Goal: Transaction & Acquisition: Obtain resource

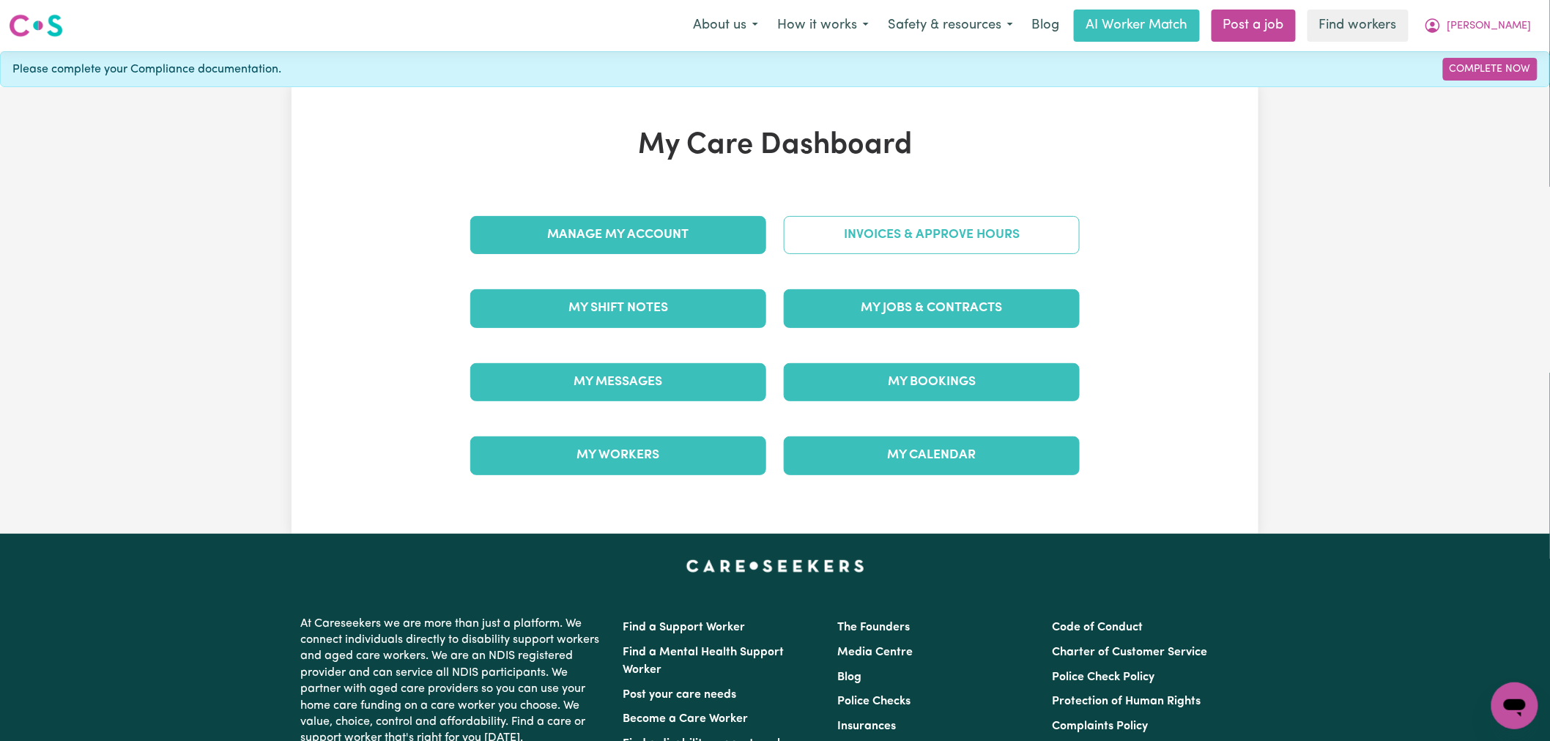
click at [909, 242] on link "Invoices & Approve Hours" at bounding box center [932, 235] width 296 height 38
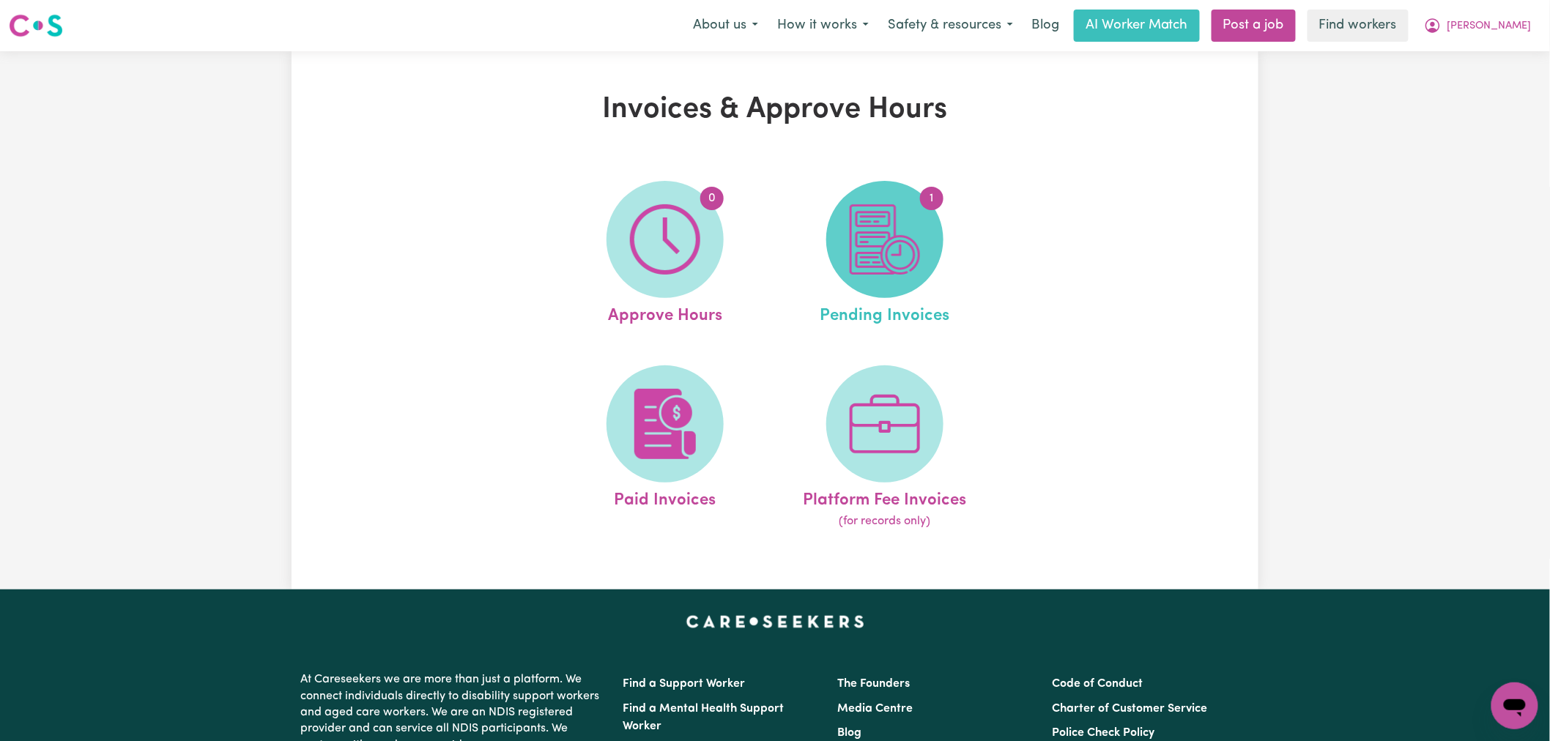
click at [897, 251] on img at bounding box center [885, 239] width 70 height 70
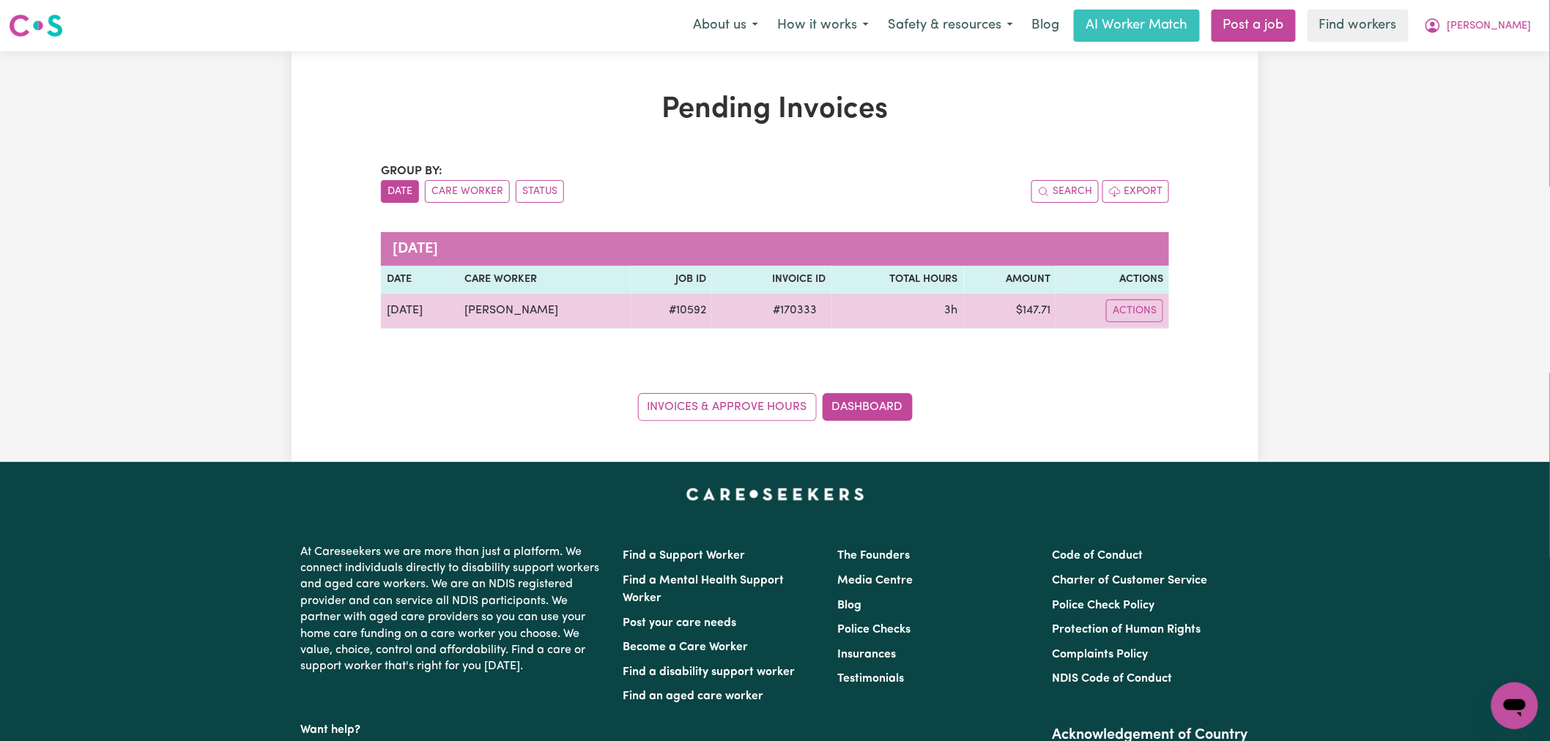
click at [832, 311] on td "3h" at bounding box center [898, 311] width 132 height 35
click at [407, 310] on td "[DATE]" at bounding box center [420, 311] width 78 height 35
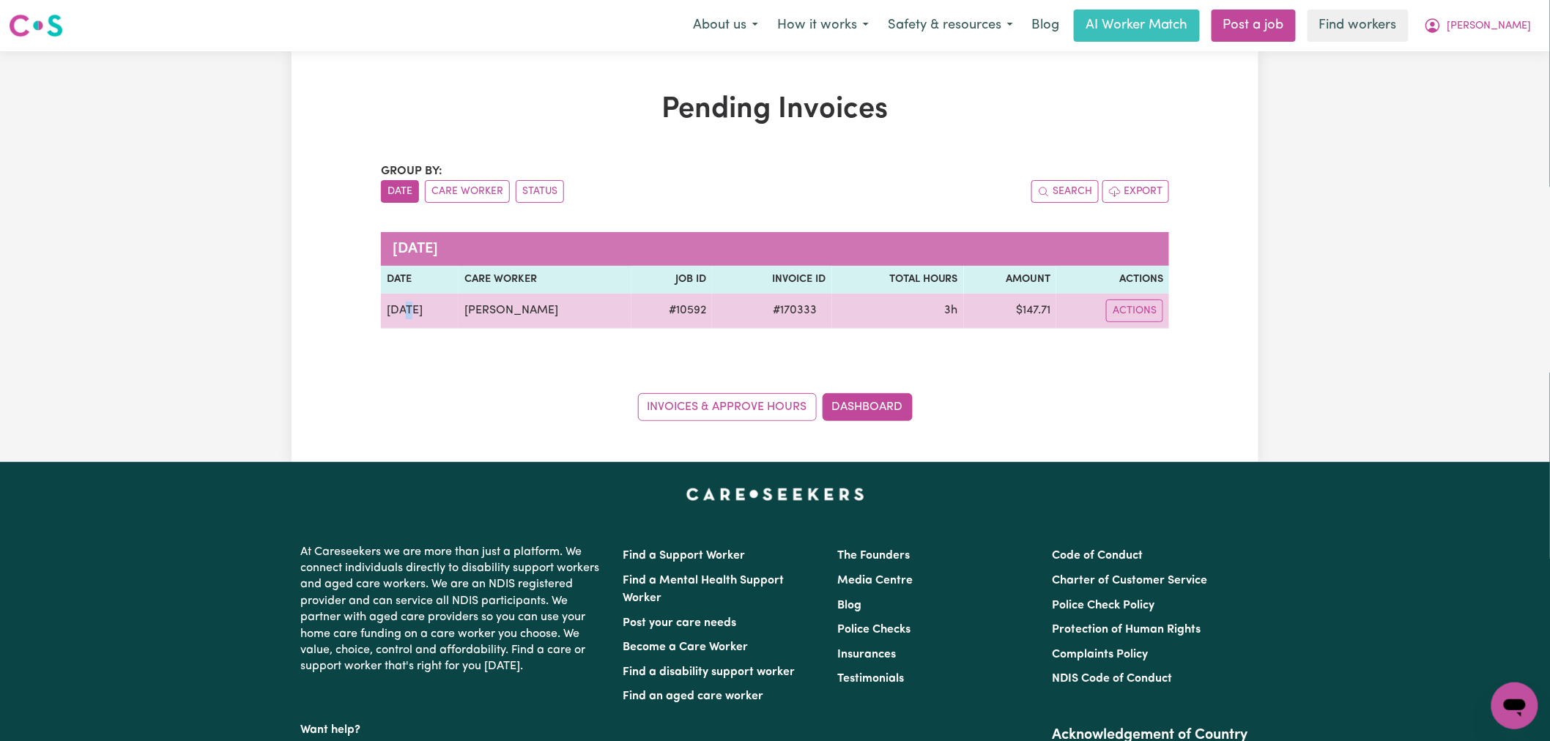
click at [407, 309] on td "[DATE]" at bounding box center [420, 311] width 78 height 35
click at [406, 309] on td "[DATE]" at bounding box center [420, 311] width 78 height 35
click at [1114, 313] on button "Actions" at bounding box center [1134, 311] width 57 height 23
click at [1141, 346] on link "Download Invoice" at bounding box center [1180, 344] width 134 height 29
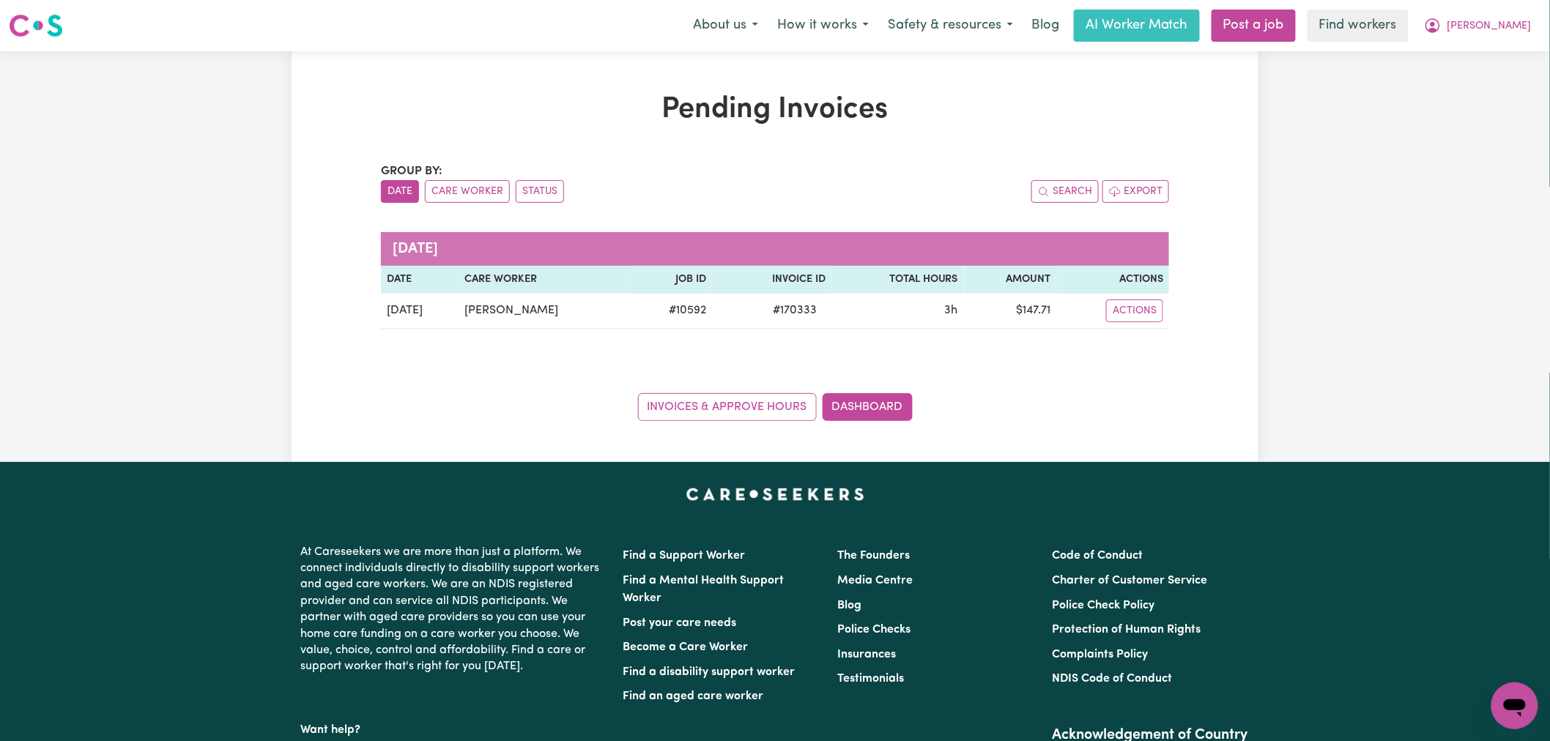
drag, startPoint x: 840, startPoint y: 163, endPoint x: 860, endPoint y: 157, distance: 21.5
click at [848, 158] on div "Pending Invoices Group by: Date Care Worker Status Search Export [DATE] Date Ca…" at bounding box center [775, 256] width 806 height 329
click at [614, 132] on div "Pending Invoices Group by: Date Care Worker Status Search Export [DATE] Date Ca…" at bounding box center [775, 256] width 806 height 329
click at [1499, 25] on span "[PERSON_NAME]" at bounding box center [1490, 26] width 84 height 16
click at [1497, 55] on link "My Dashboard" at bounding box center [1483, 57] width 116 height 28
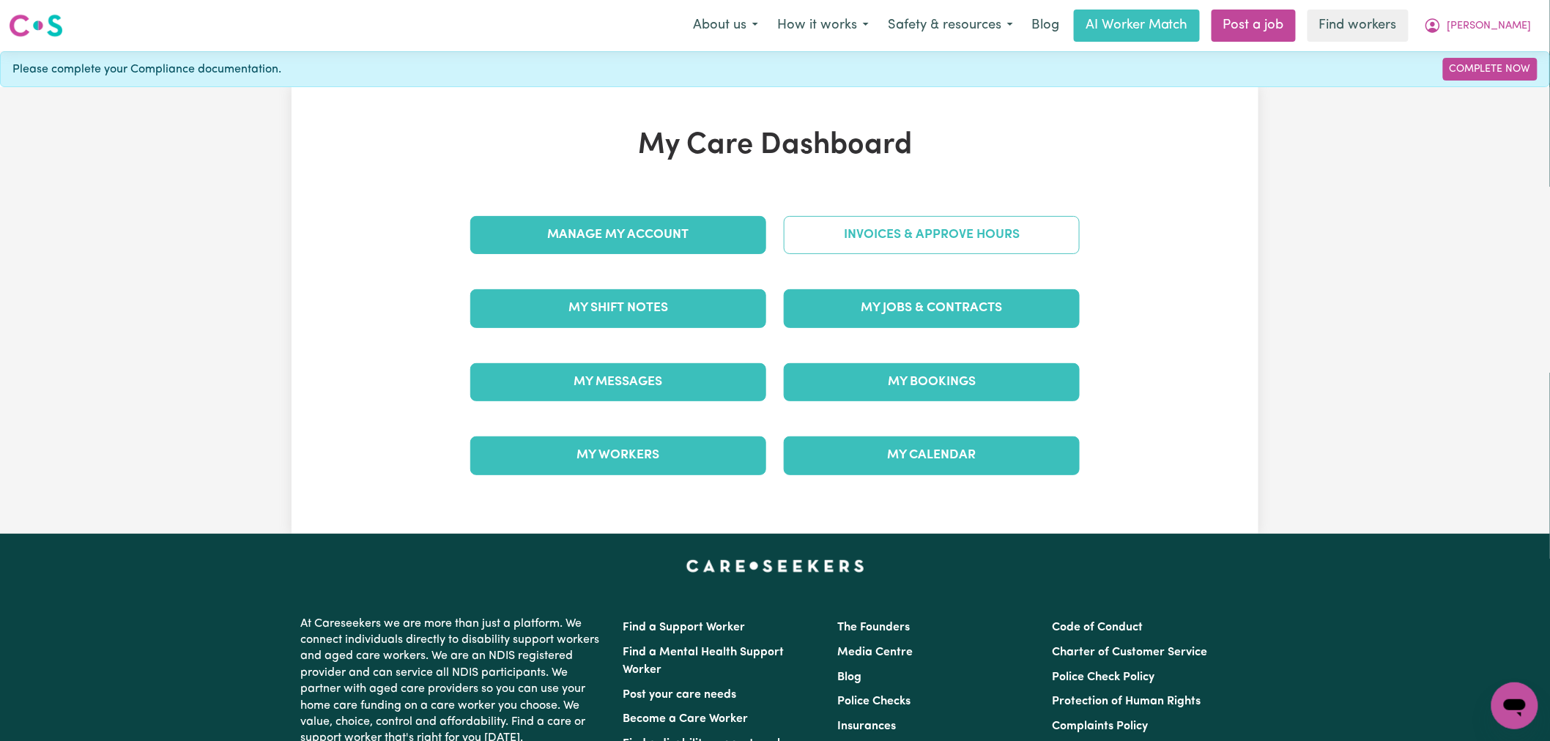
click at [882, 237] on link "Invoices & Approve Hours" at bounding box center [932, 235] width 296 height 38
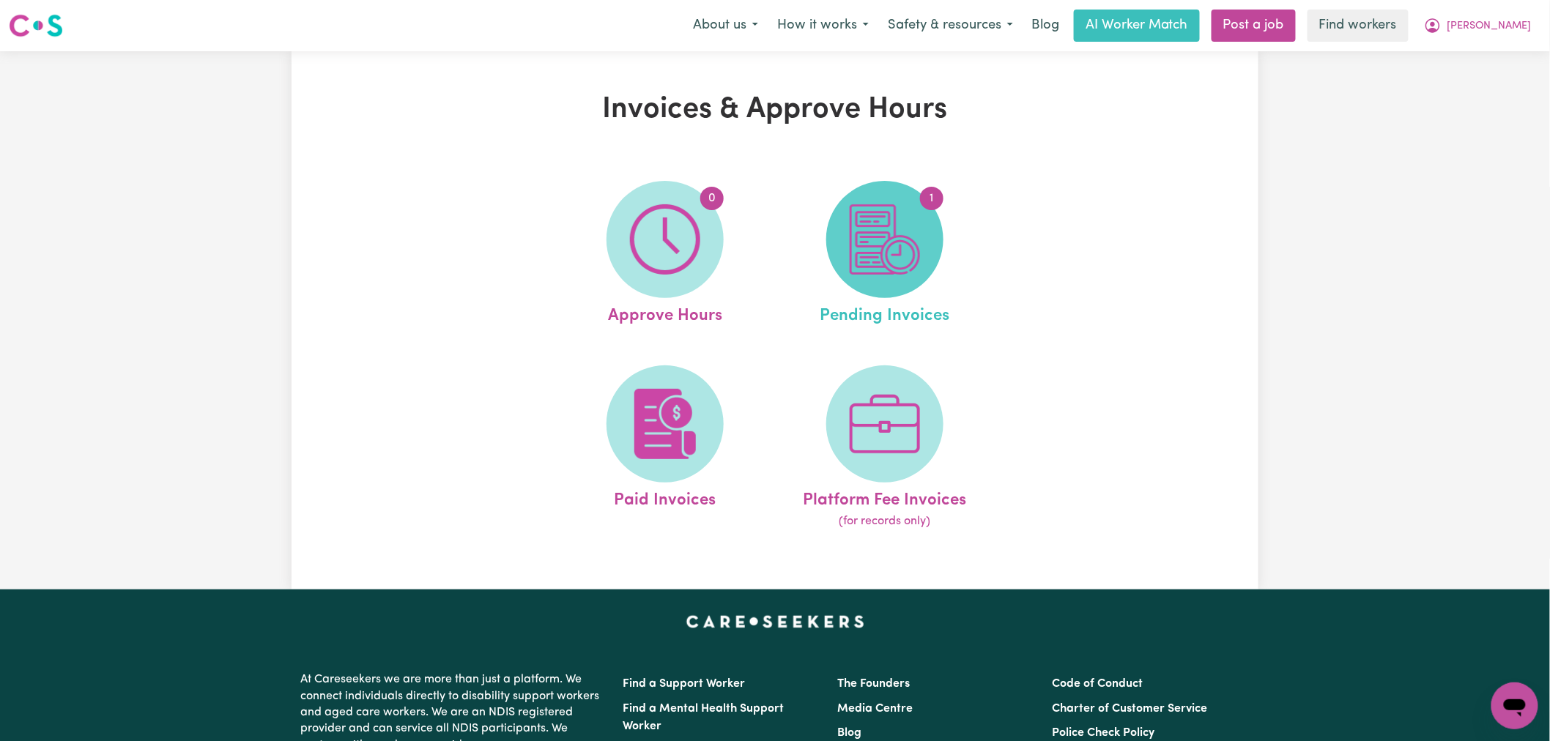
click at [894, 279] on span "1" at bounding box center [884, 239] width 117 height 117
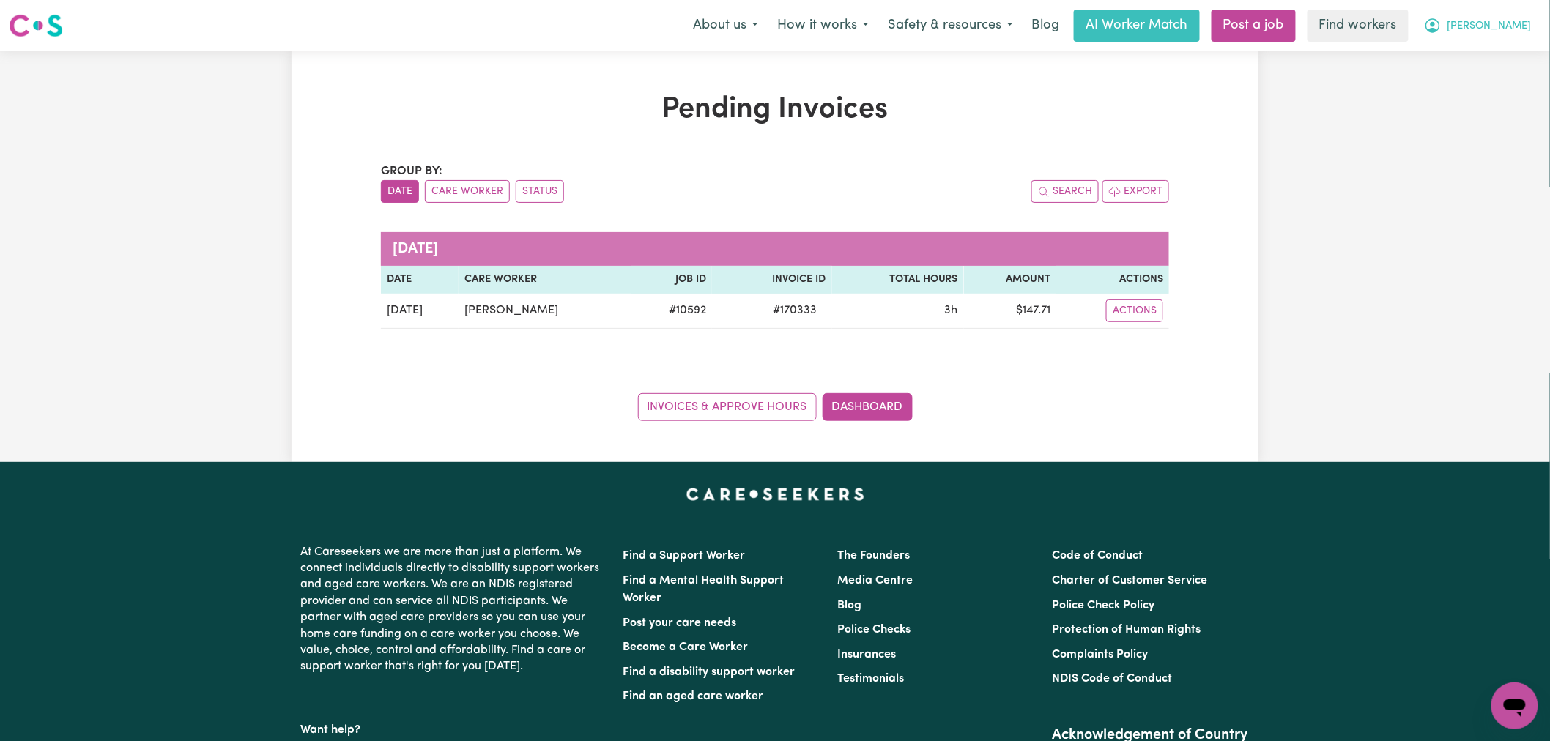
click at [1442, 31] on icon "My Account" at bounding box center [1433, 26] width 18 height 18
click at [1480, 84] on link "Logout" at bounding box center [1483, 84] width 116 height 28
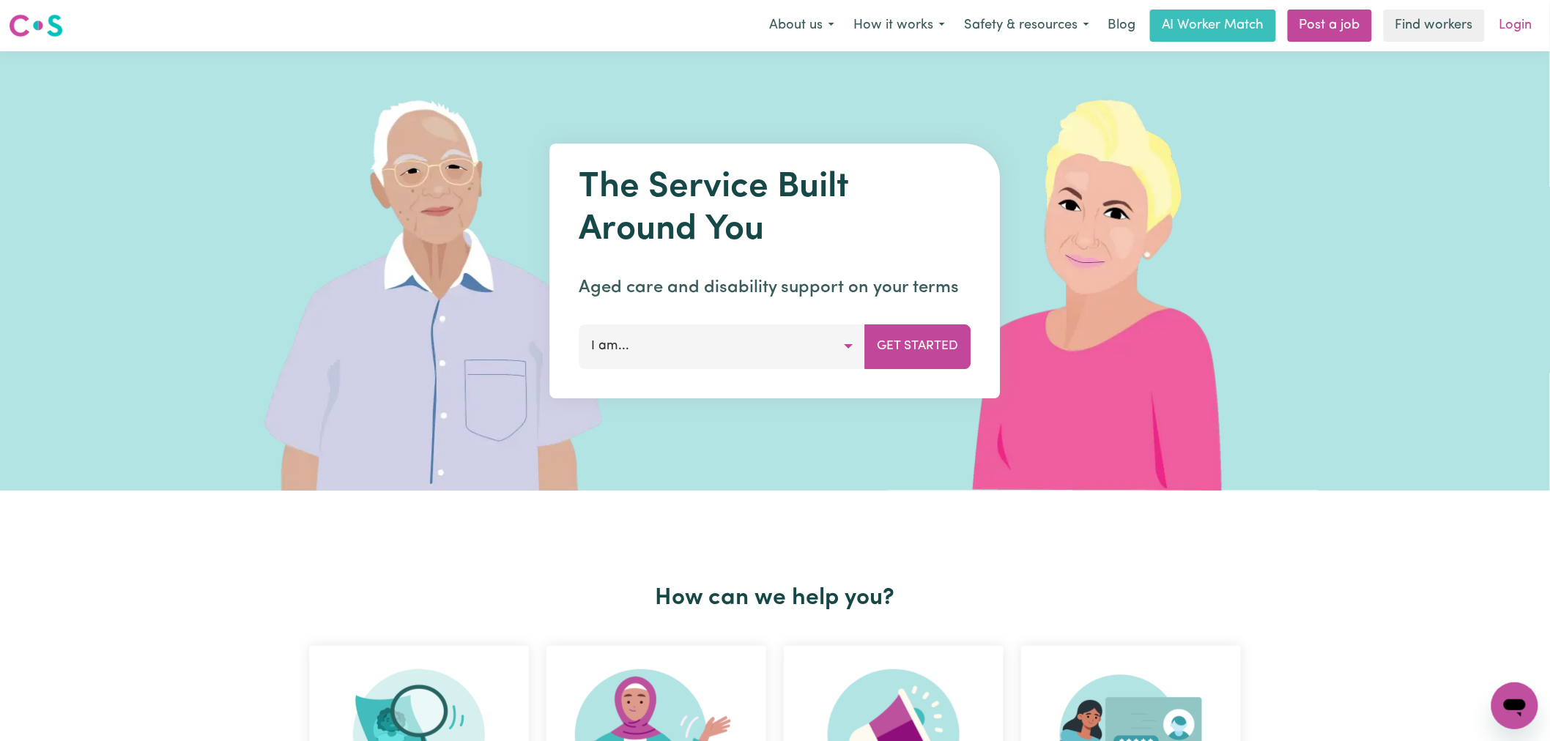
click at [1515, 32] on link "Login" at bounding box center [1516, 26] width 51 height 32
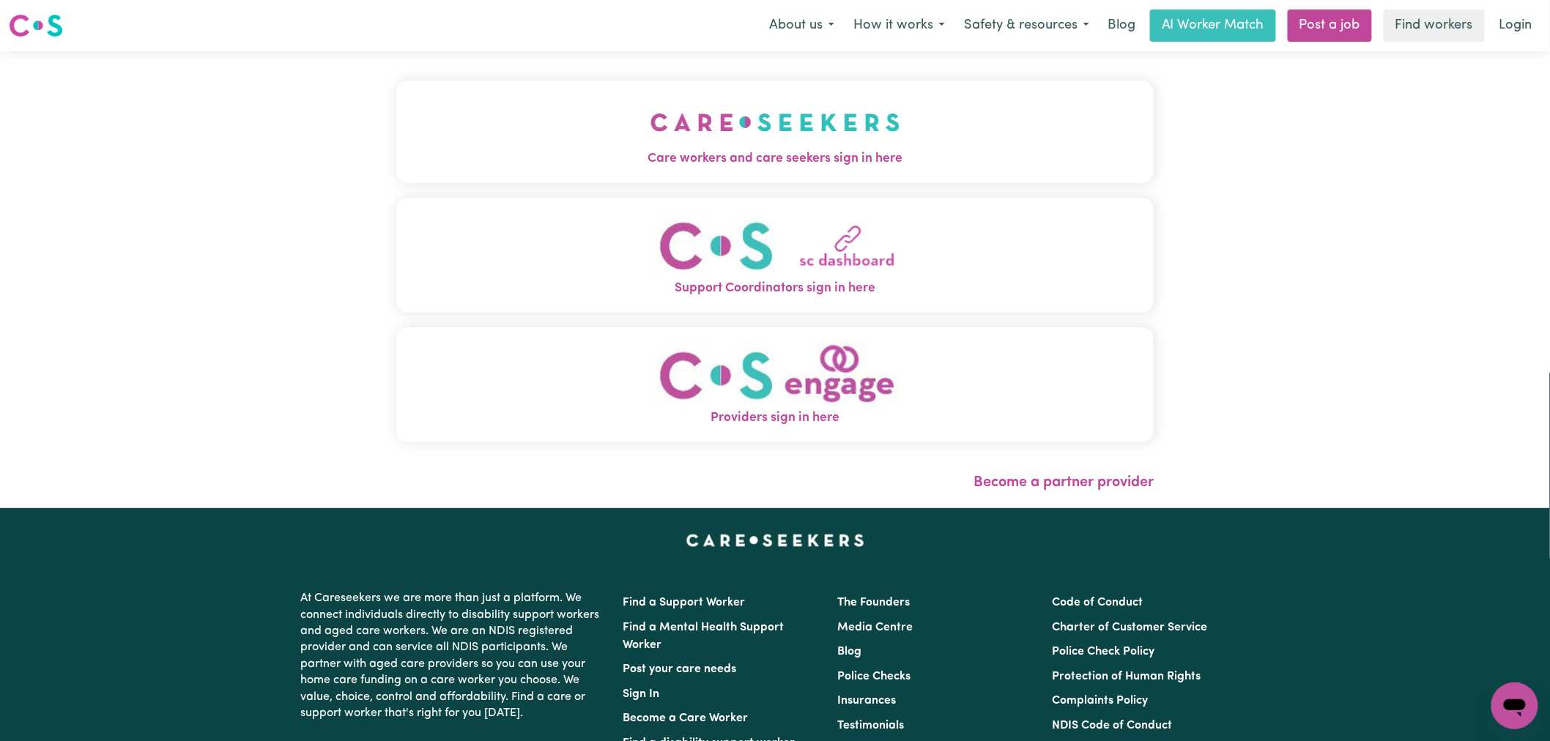
click at [426, 184] on div "Care workers and care seekers sign in here Support Coordinators sign in here Pr…" at bounding box center [775, 269] width 758 height 377
click at [535, 149] on span "Care workers and care seekers sign in here" at bounding box center [775, 158] width 758 height 19
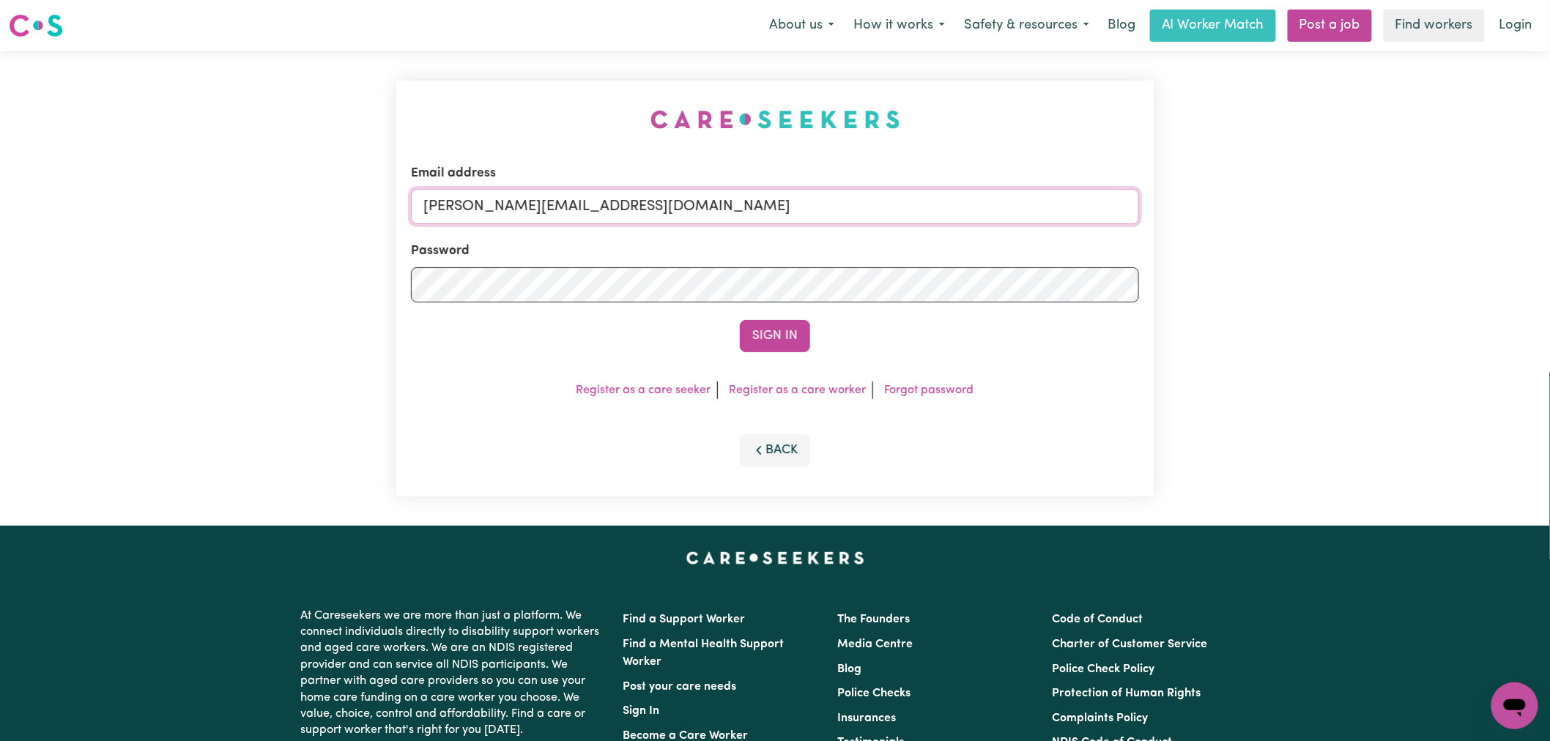
click at [733, 215] on input "[PERSON_NAME][EMAIL_ADDRESS][DOMAIN_NAME]" at bounding box center [775, 206] width 728 height 35
drag, startPoint x: 749, startPoint y: 207, endPoint x: 499, endPoint y: 199, distance: 249.9
click at [499, 199] on input "[EMAIL_ADDRESS][DOMAIN_NAME]" at bounding box center [775, 206] width 728 height 35
type input "[EMAIL_ADDRESS][DOMAIN_NAME]"
click at [777, 335] on button "Sign In" at bounding box center [775, 336] width 70 height 32
